Goal: Information Seeking & Learning: Learn about a topic

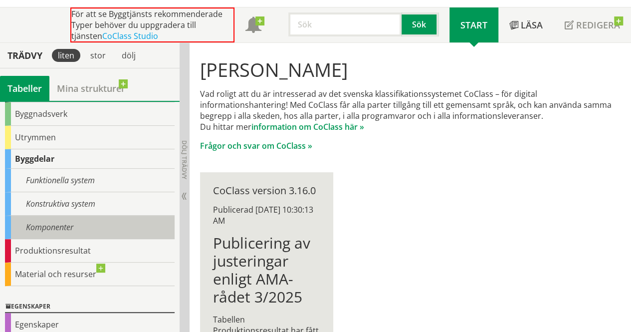
scroll to position [77, 0]
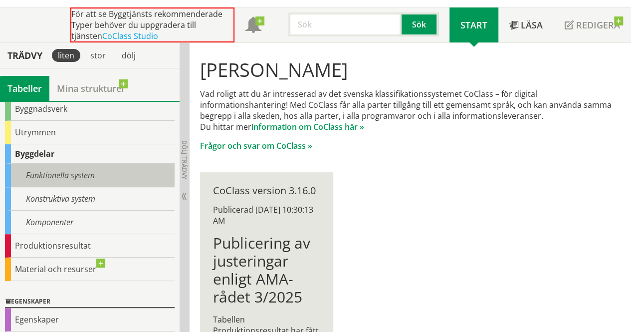
click at [62, 169] on div "Funktionella system" at bounding box center [90, 175] width 170 height 23
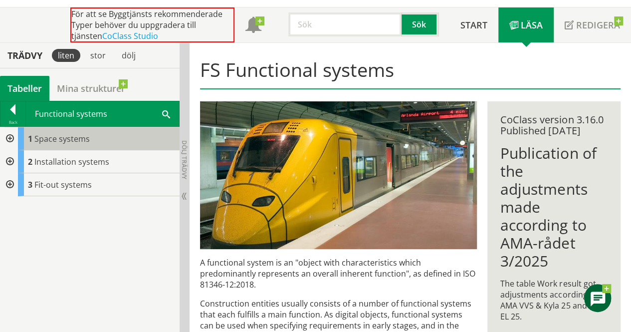
click at [65, 136] on span "Space systems" at bounding box center [61, 138] width 55 height 11
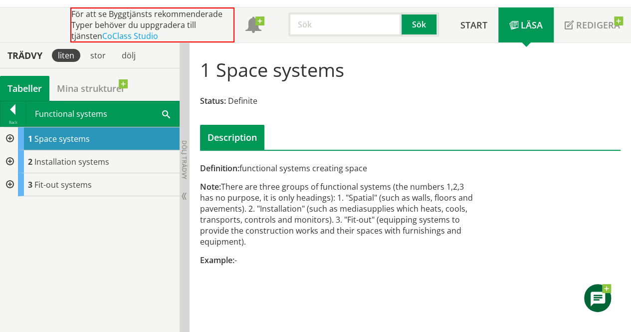
click at [9, 137] on div at bounding box center [9, 138] width 18 height 23
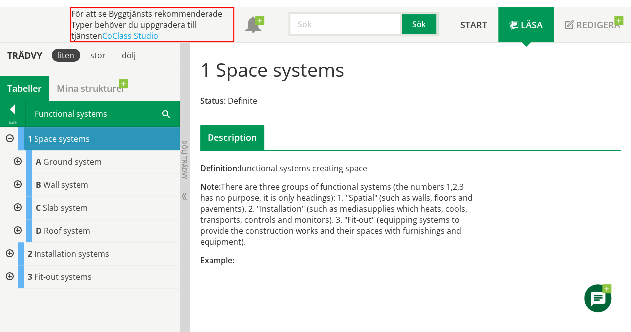
click at [16, 251] on div at bounding box center [9, 253] width 18 height 23
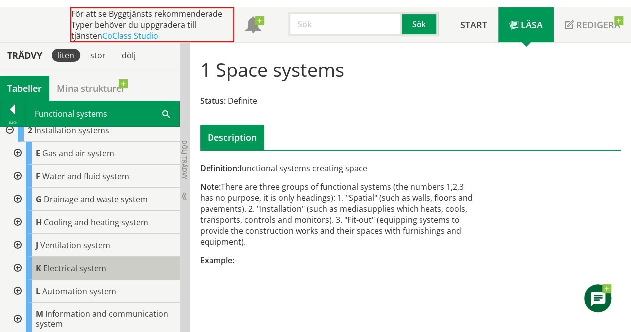
scroll to position [143, 0]
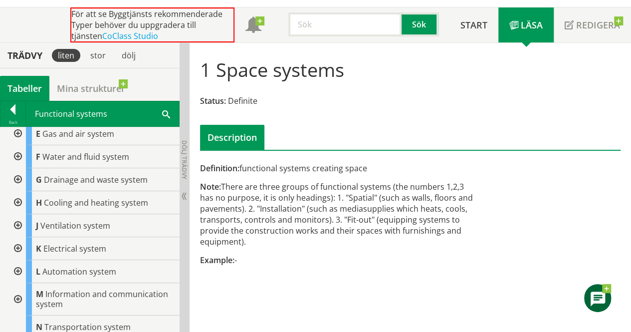
click at [15, 248] on div at bounding box center [17, 248] width 18 height 23
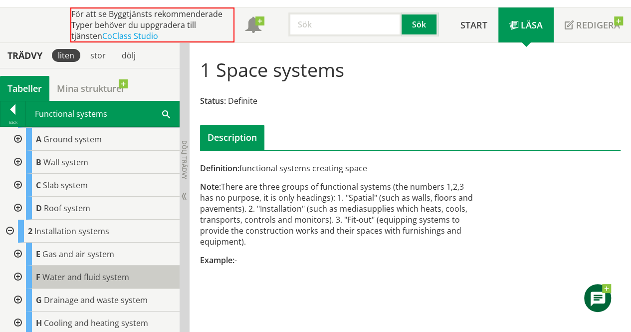
scroll to position [0, 0]
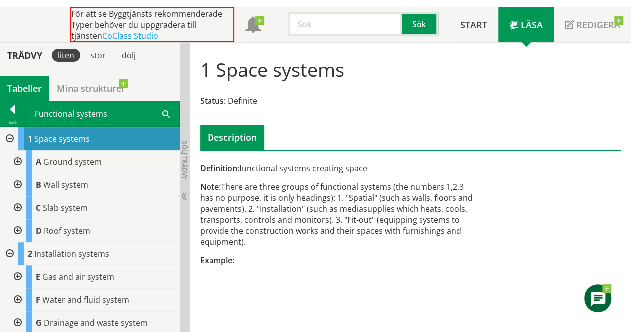
drag, startPoint x: 16, startPoint y: 111, endPoint x: 22, endPoint y: 111, distance: 6.5
click at [16, 111] on div at bounding box center [12, 111] width 25 height 14
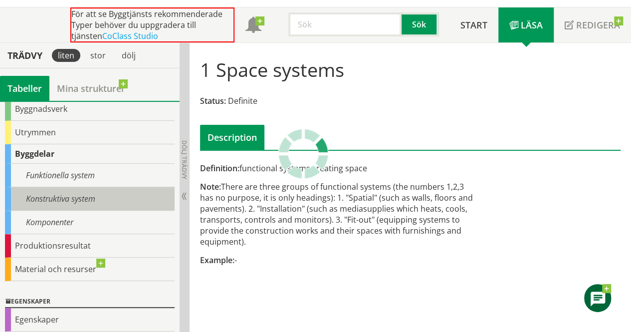
click at [85, 199] on div "Konstruktiva system" at bounding box center [90, 198] width 170 height 23
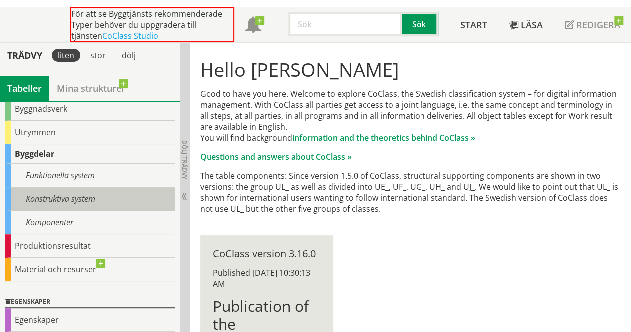
click at [83, 200] on div "Konstruktiva system" at bounding box center [90, 198] width 170 height 23
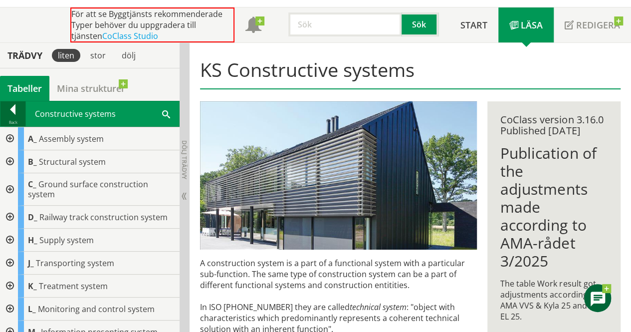
click at [9, 110] on div at bounding box center [12, 111] width 25 height 14
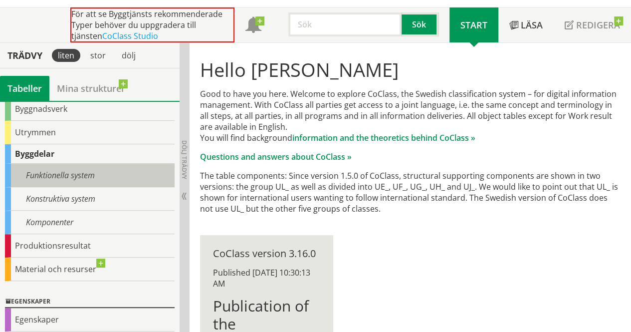
click at [72, 176] on div "Funktionella system" at bounding box center [90, 175] width 170 height 23
